Goal: Task Accomplishment & Management: Use online tool/utility

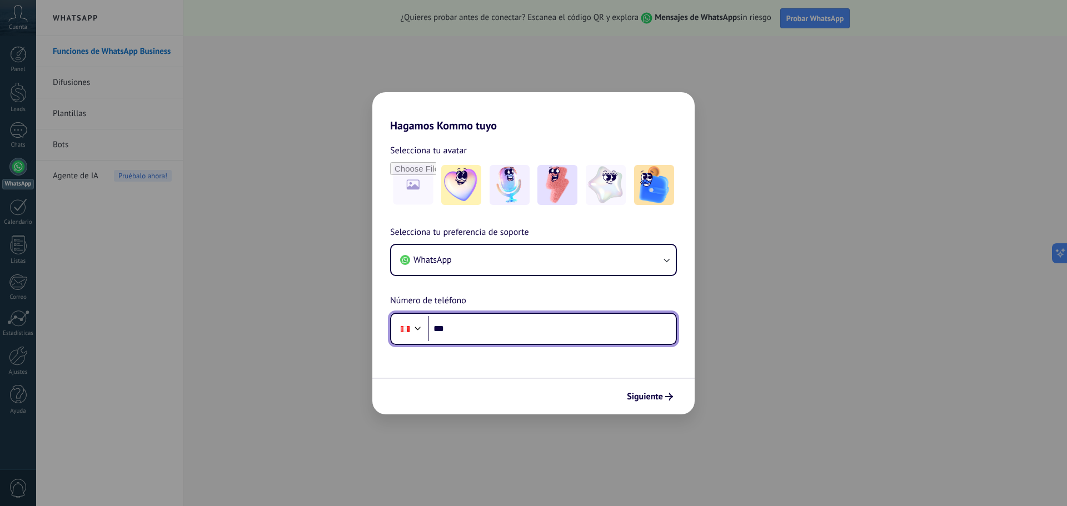
click at [523, 317] on input "***" at bounding box center [552, 329] width 248 height 26
type input "**********"
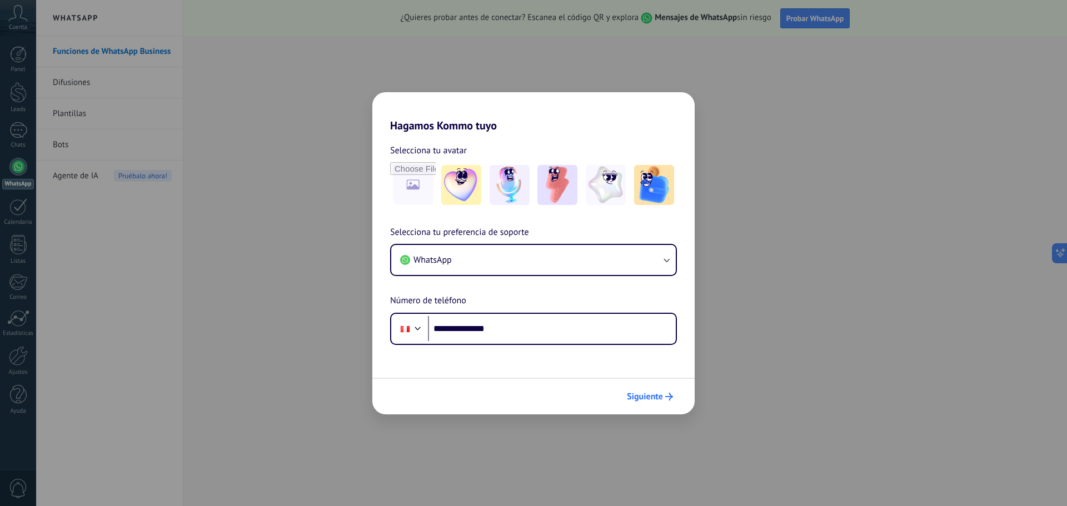
click at [655, 393] on span "Siguiente" at bounding box center [645, 397] width 36 height 8
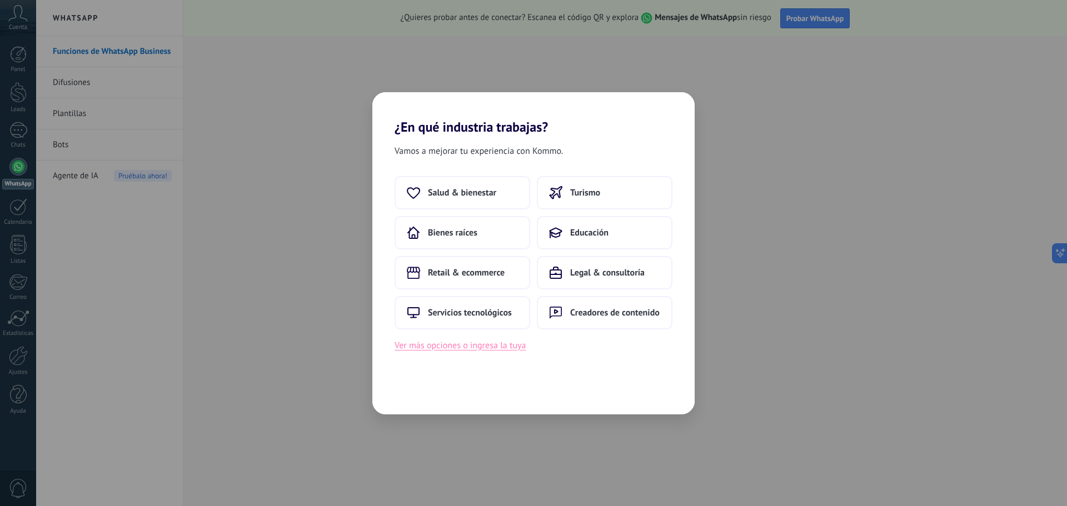
click at [443, 348] on button "Ver más opciones o ingresa la tuya" at bounding box center [460, 345] width 131 height 14
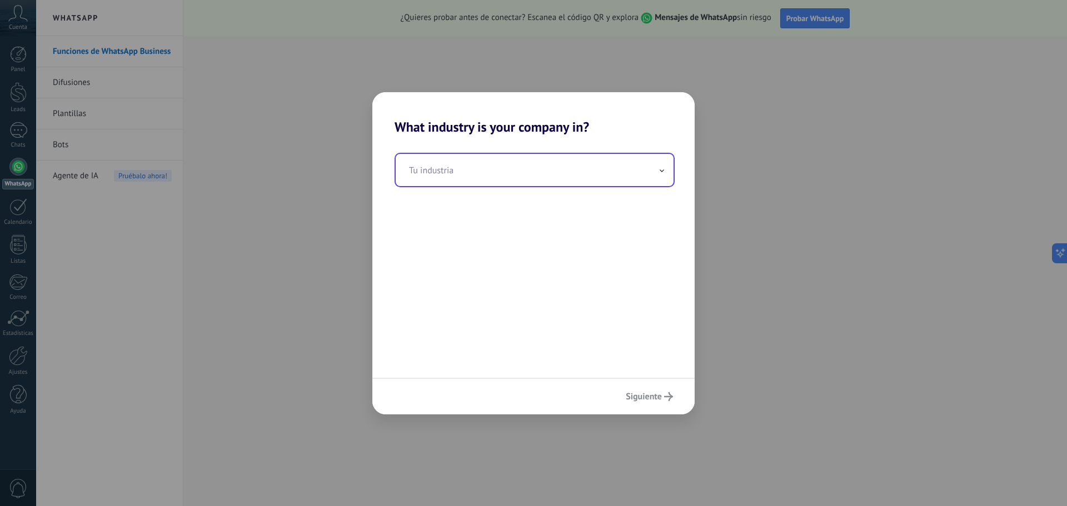
click at [457, 172] on input "text" at bounding box center [535, 170] width 278 height 32
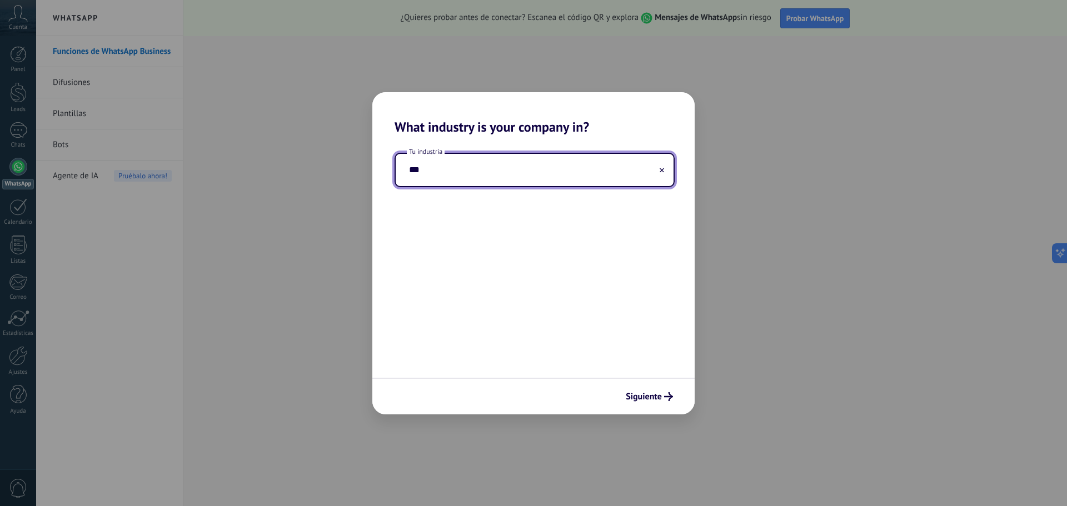
type input "***"
click at [660, 163] on input "***" at bounding box center [535, 170] width 278 height 32
click at [645, 401] on span "Siguiente" at bounding box center [644, 397] width 36 height 8
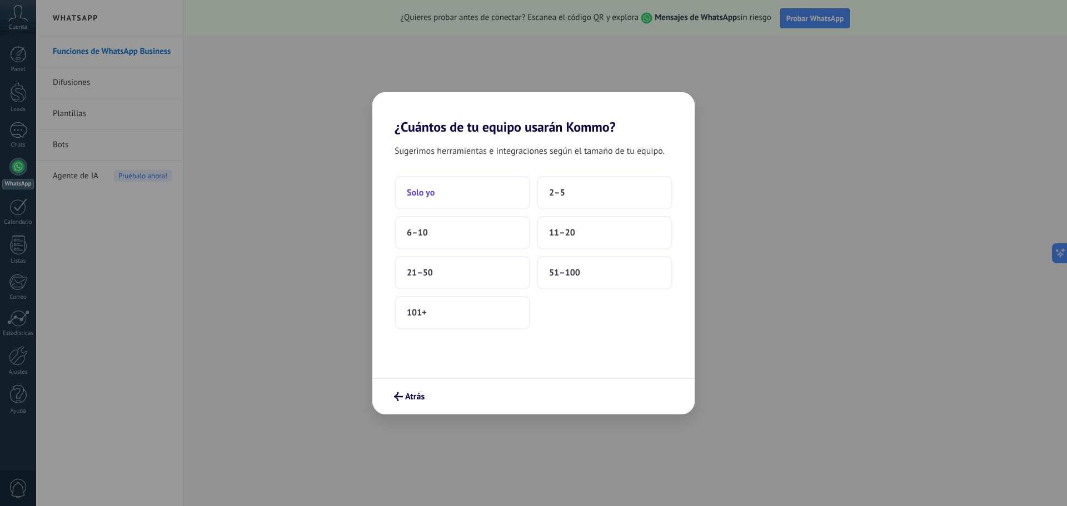
click at [421, 201] on button "Solo yo" at bounding box center [463, 192] width 136 height 33
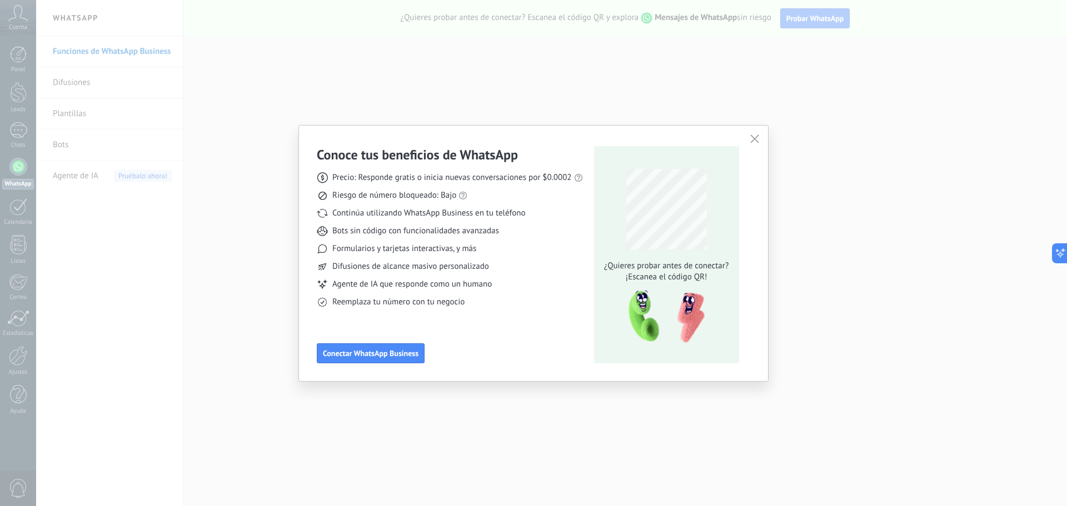
click at [753, 137] on icon "button" at bounding box center [754, 138] width 9 height 9
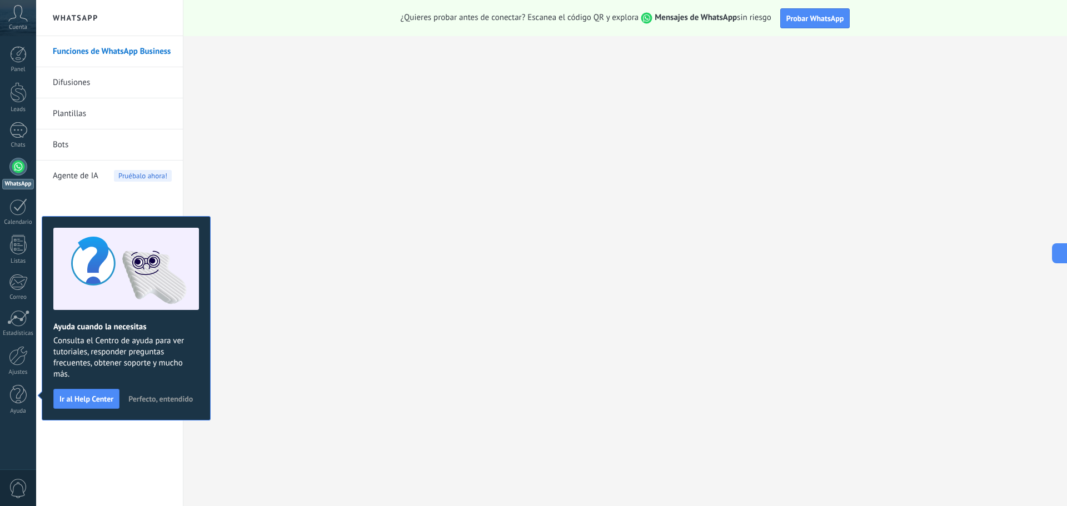
click at [141, 395] on span "Perfecto, entendido" at bounding box center [160, 399] width 64 height 8
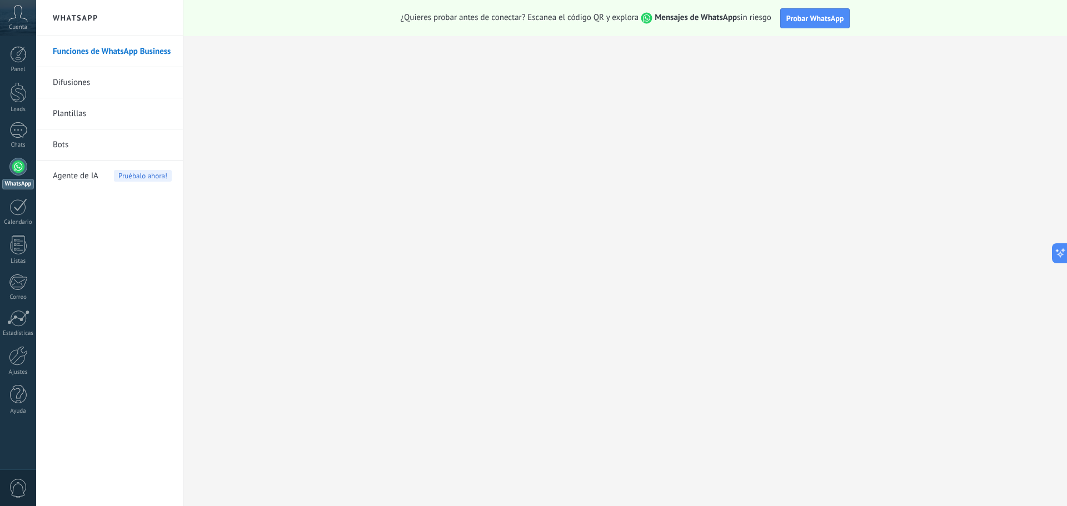
click at [17, 166] on div at bounding box center [18, 167] width 18 height 18
click at [57, 112] on link "Plantillas" at bounding box center [112, 113] width 119 height 31
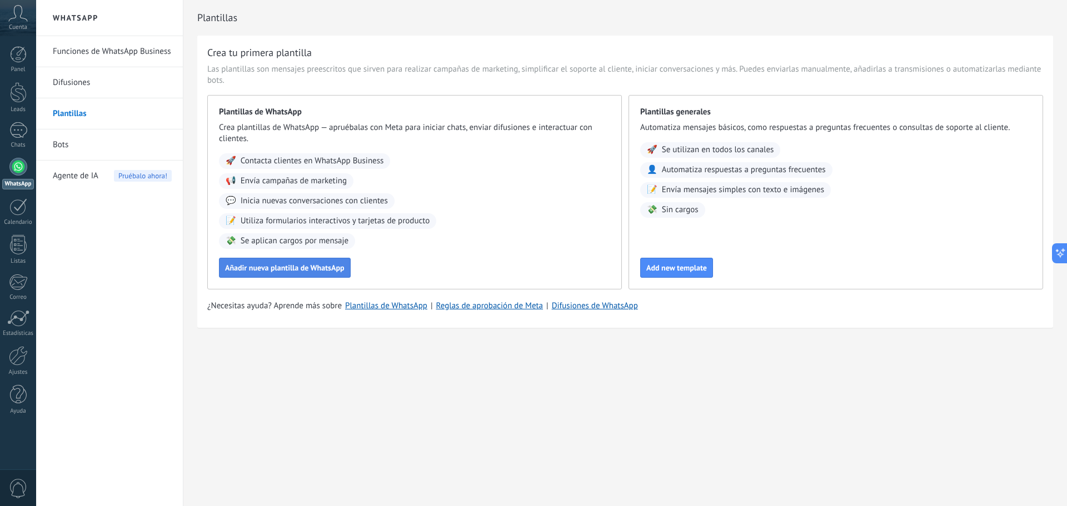
click at [276, 260] on button "Añadir nueva plantilla de WhatsApp" at bounding box center [285, 268] width 132 height 20
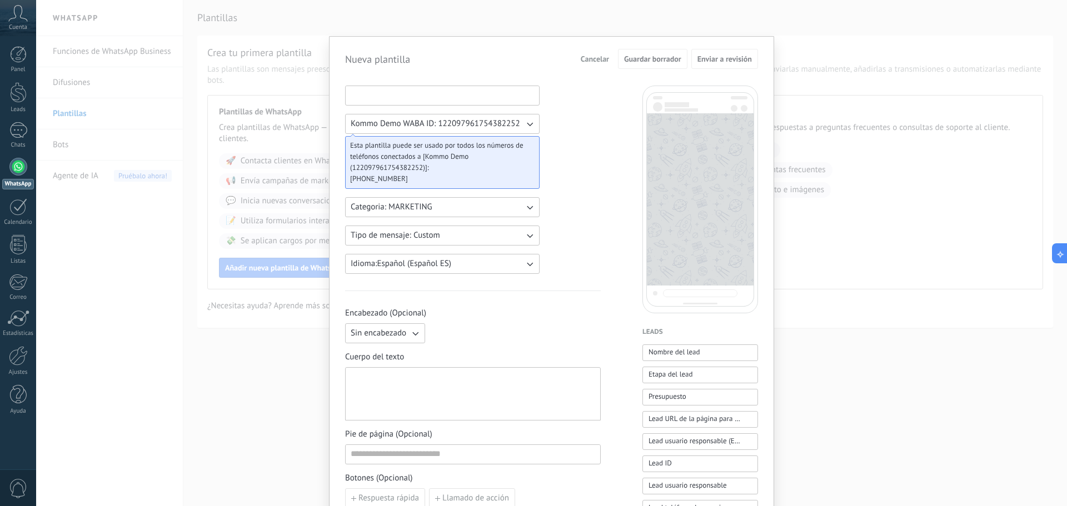
click at [398, 93] on input at bounding box center [442, 95] width 193 height 18
click at [605, 88] on div "Kommo Demo WABA ID: 122097961754382252 Esta plantilla puede ser usado por todos…" at bounding box center [551, 461] width 413 height 751
click at [376, 91] on input at bounding box center [442, 95] width 193 height 18
type input "**********"
click at [529, 118] on icon "button" at bounding box center [529, 123] width 11 height 11
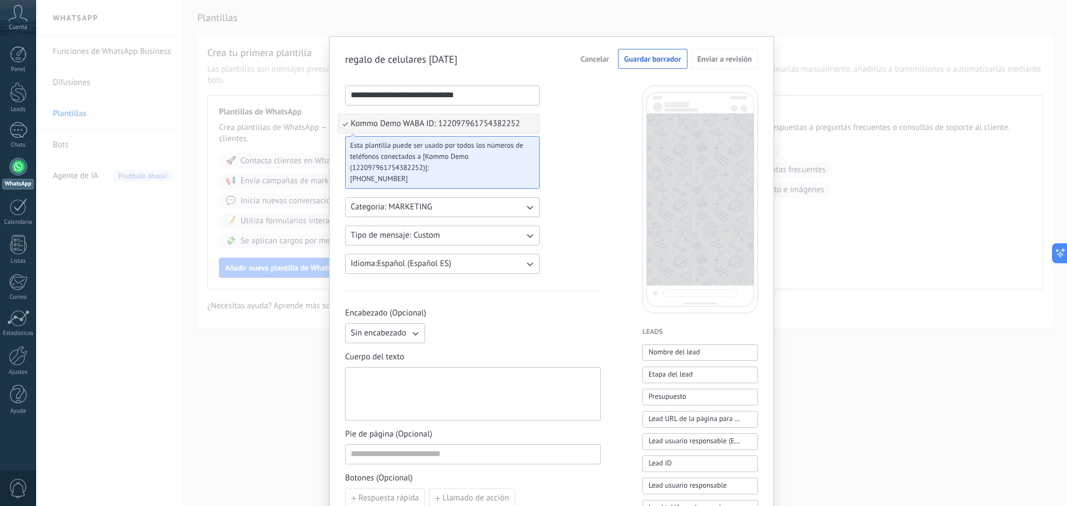
click at [528, 119] on li "Kommo Demo WABA ID: 122097961754382252" at bounding box center [438, 123] width 201 height 19
click at [590, 94] on div "**********" at bounding box center [473, 461] width 256 height 751
click at [436, 396] on div at bounding box center [473, 394] width 245 height 44
click at [416, 332] on icon "button" at bounding box center [415, 333] width 11 height 11
click at [416, 332] on li "Sin encabezado" at bounding box center [381, 333] width 86 height 19
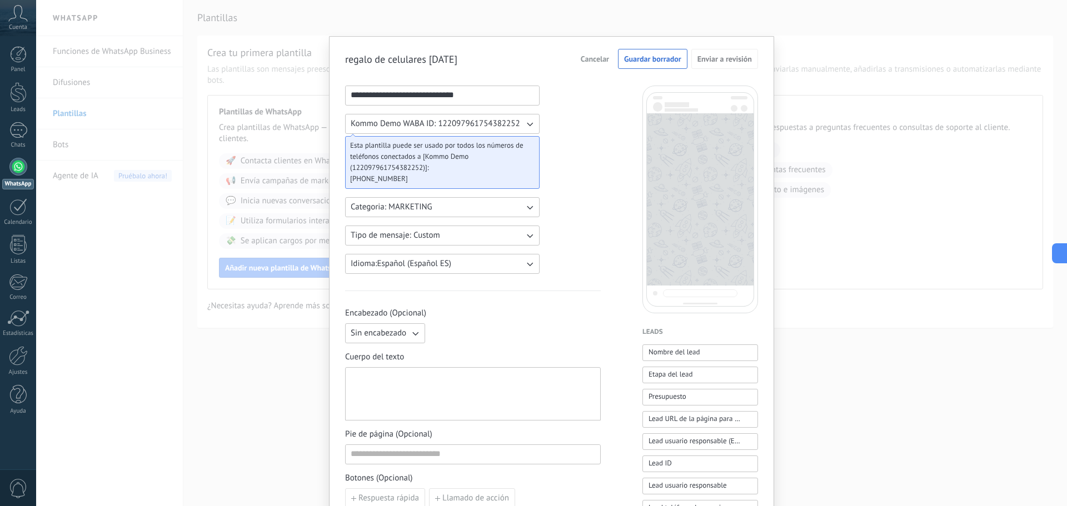
click at [393, 333] on span "Sin encabezado" at bounding box center [379, 333] width 56 height 11
click at [388, 352] on li "Texto" at bounding box center [381, 352] width 86 height 19
click at [388, 334] on button "Texto" at bounding box center [385, 333] width 80 height 20
click at [378, 332] on span "Sin encabezado" at bounding box center [379, 333] width 56 height 11
click at [386, 378] on div at bounding box center [473, 394] width 245 height 44
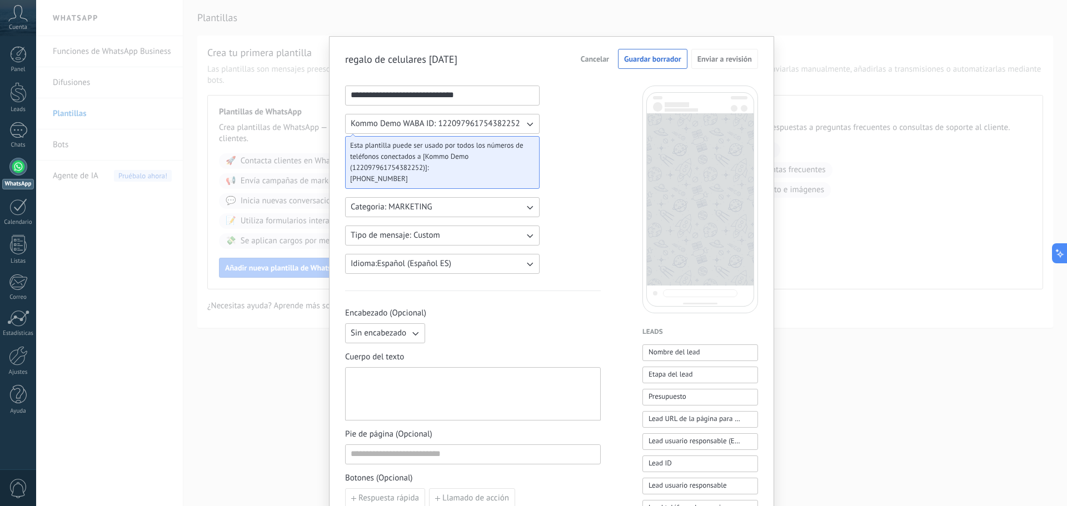
paste div
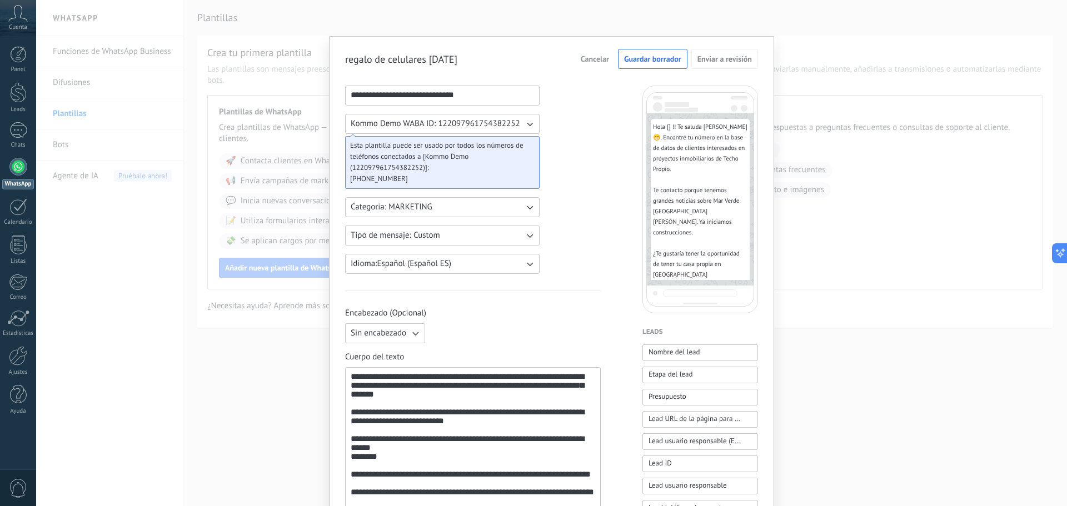
click at [404, 375] on div "**********" at bounding box center [473, 473] width 245 height 202
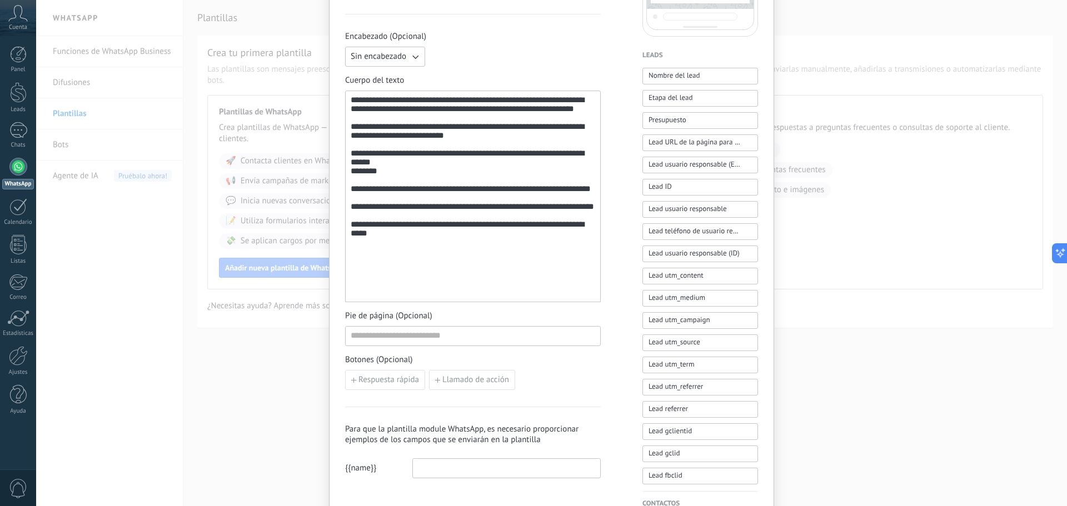
scroll to position [278, 0]
click at [442, 378] on span "Llamado de acción" at bounding box center [475, 379] width 67 height 8
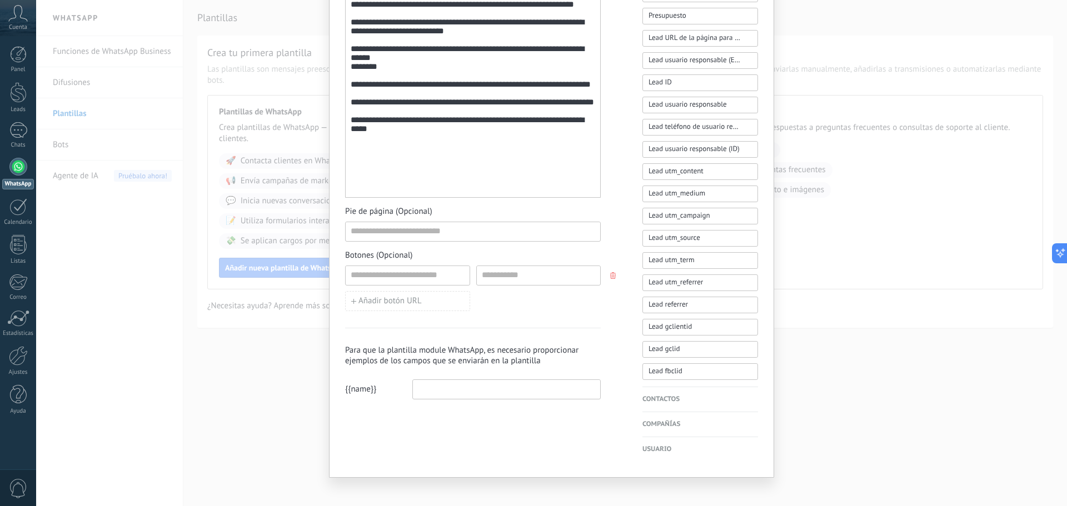
scroll to position [389, 0]
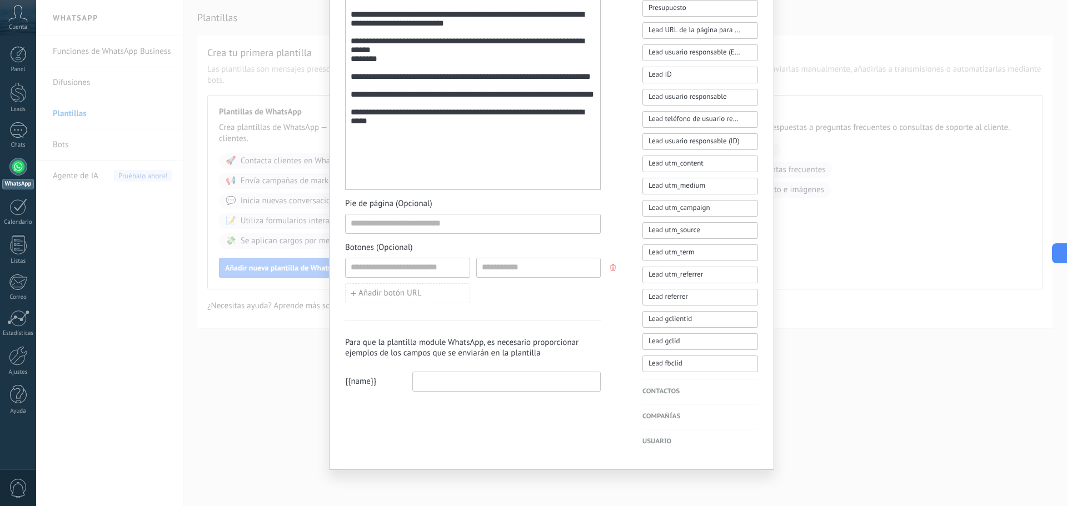
click at [425, 376] on input at bounding box center [506, 381] width 187 height 18
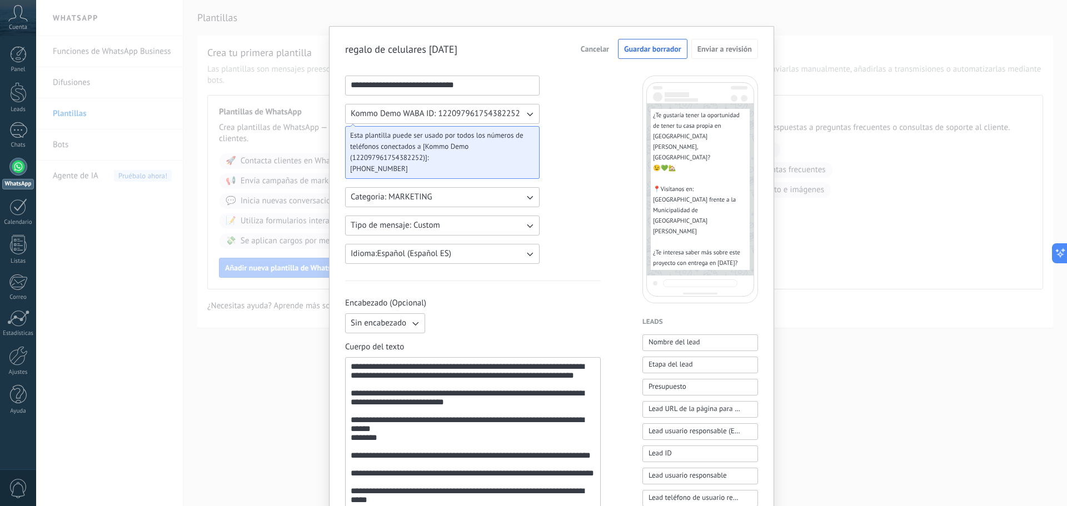
scroll to position [0, 0]
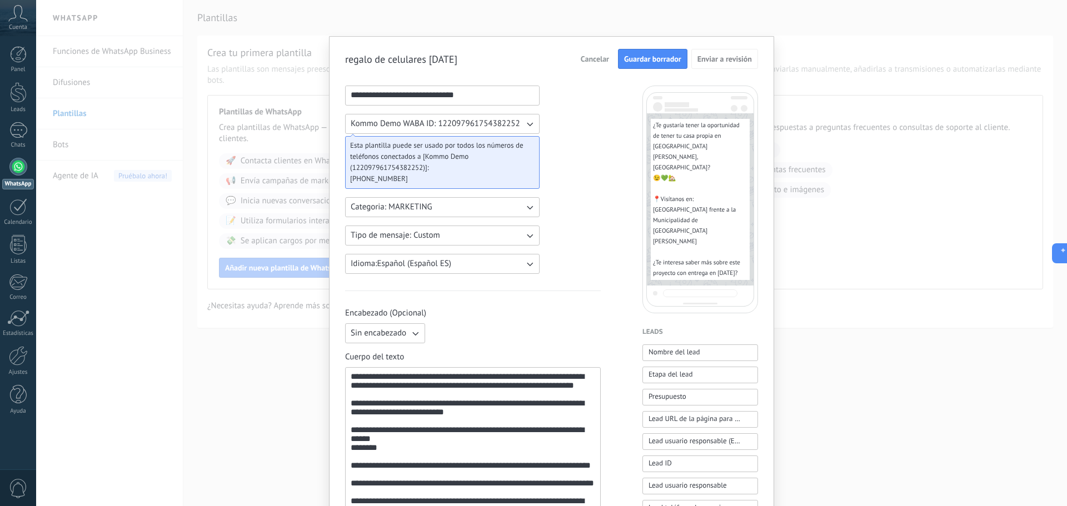
click at [645, 60] on span "Guardar borrador" at bounding box center [652, 59] width 57 height 8
click at [586, 56] on span "Cancelar" at bounding box center [595, 59] width 28 height 8
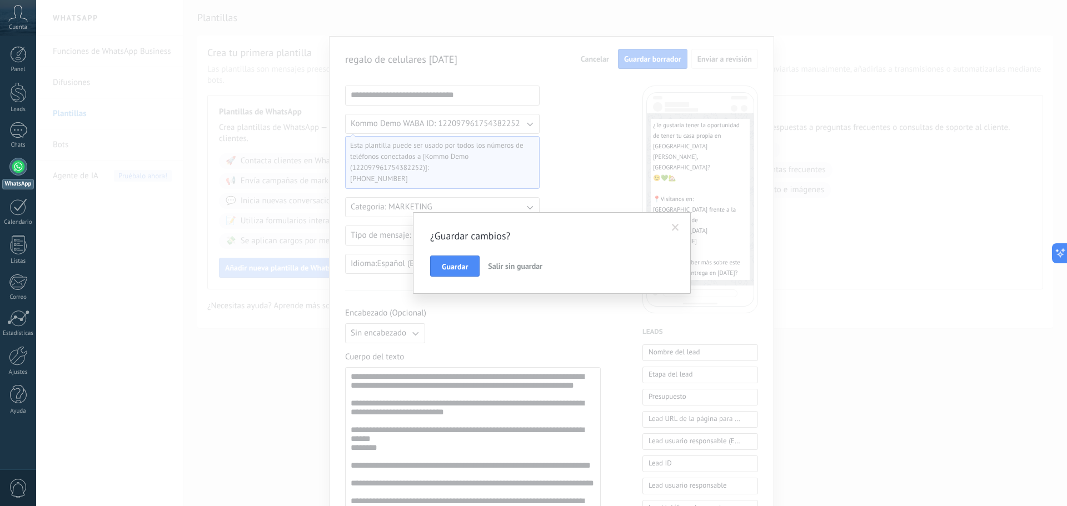
click at [506, 266] on span "Salir sin guardar" at bounding box center [515, 266] width 54 height 10
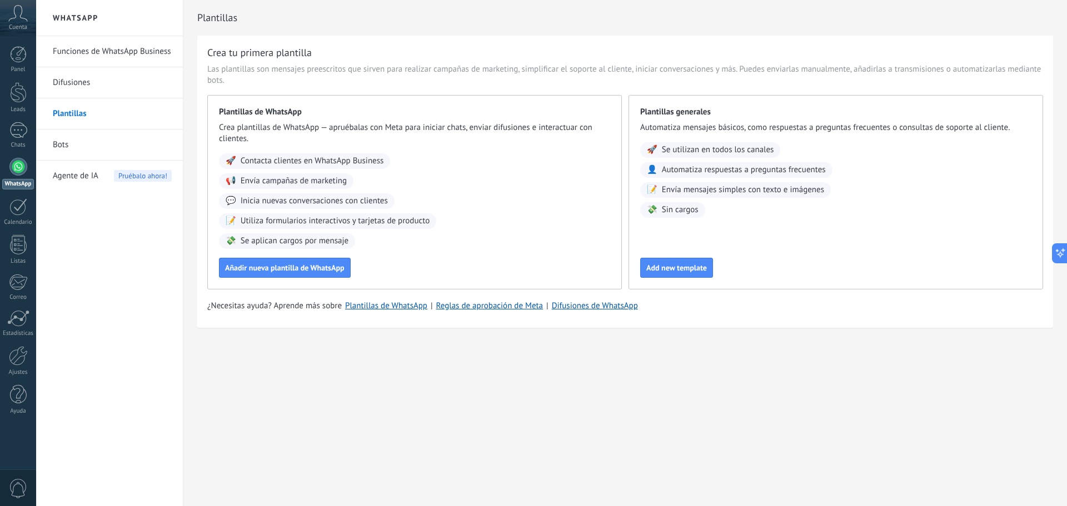
click at [66, 87] on link "Difusiones" at bounding box center [112, 82] width 119 height 31
